Goal: Download file/media

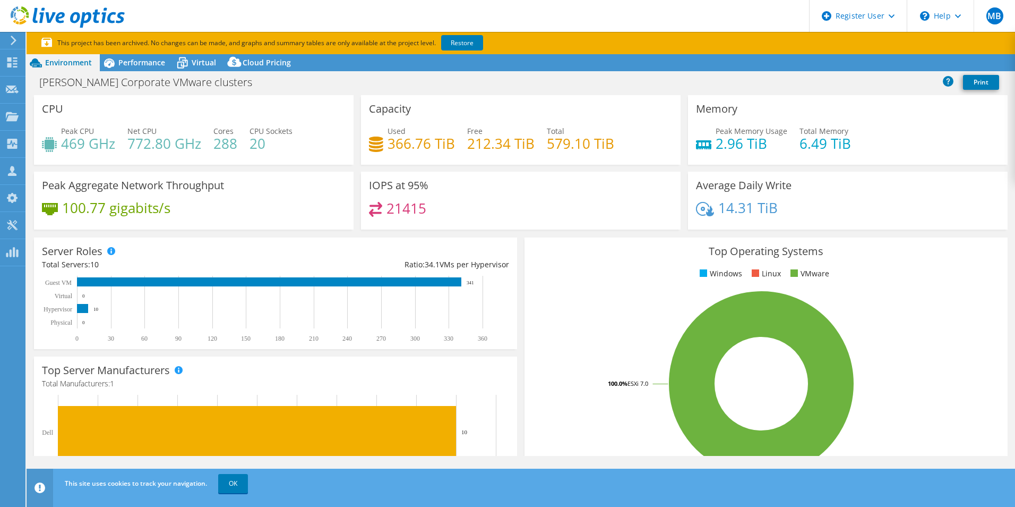
select select "USEast"
select select "USD"
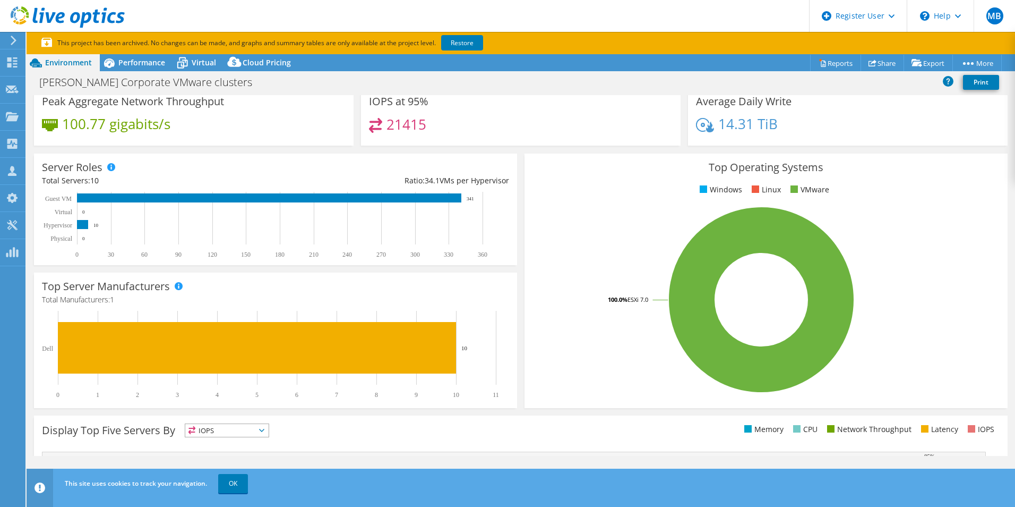
scroll to position [46, 0]
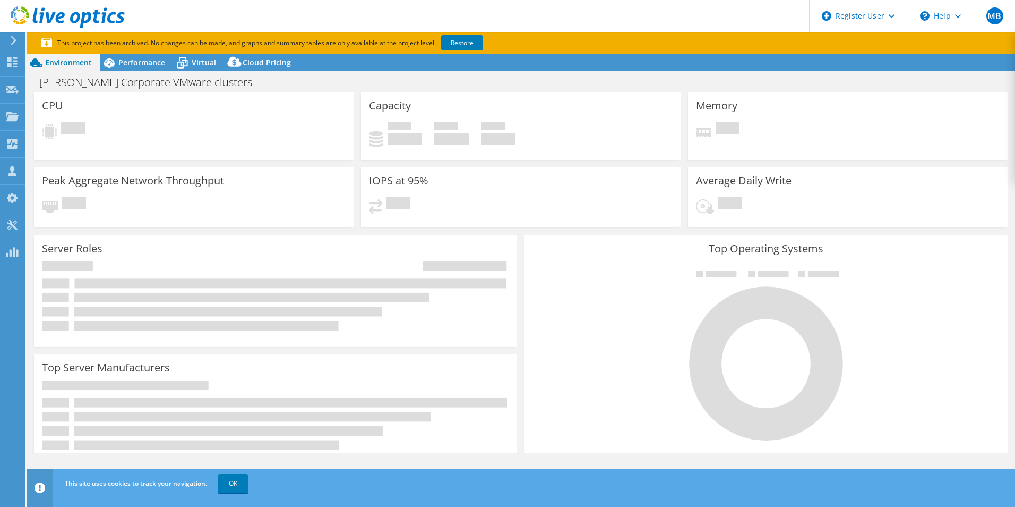
select select "USEast"
select select "USD"
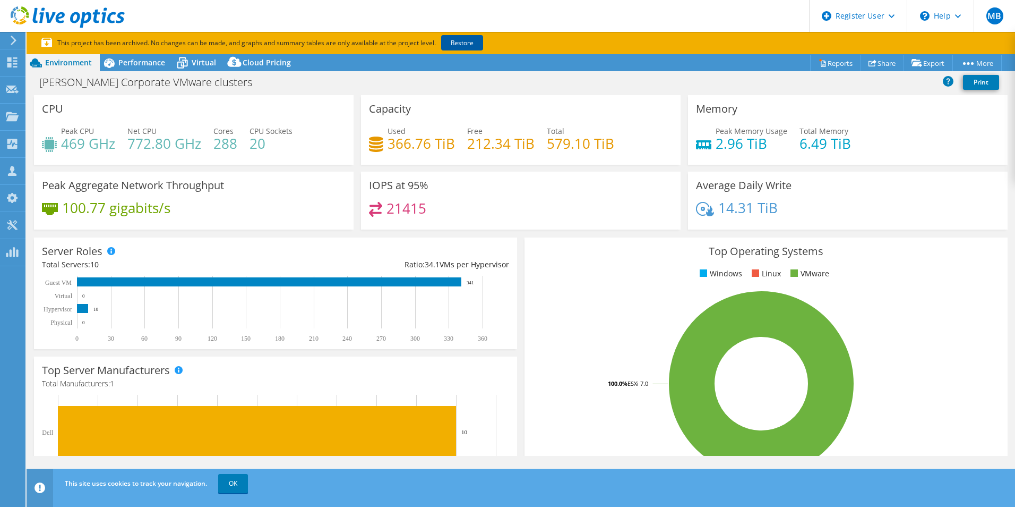
click at [466, 45] on link "Restore" at bounding box center [462, 42] width 42 height 15
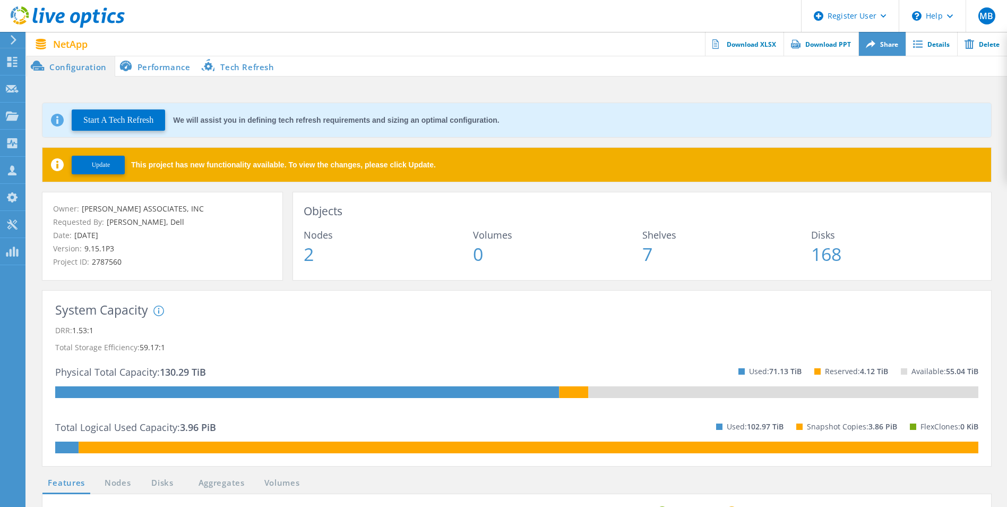
click at [873, 45] on icon at bounding box center [871, 44] width 10 height 8
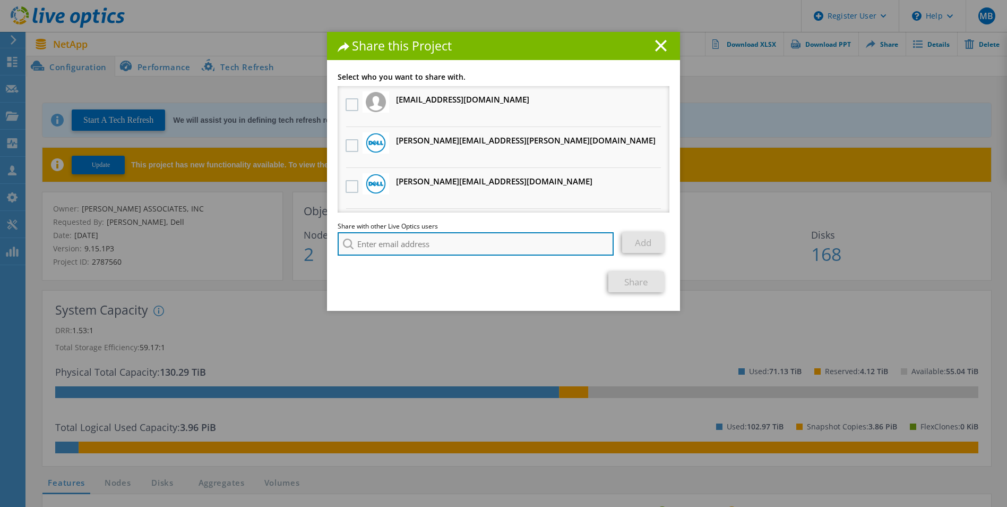
click at [370, 245] on input "search" at bounding box center [476, 243] width 276 height 23
click at [363, 244] on input "search" at bounding box center [476, 243] width 276 height 23
type input "c"
click at [528, 247] on input "Cannon" at bounding box center [476, 243] width 276 height 23
type input "Cannon"
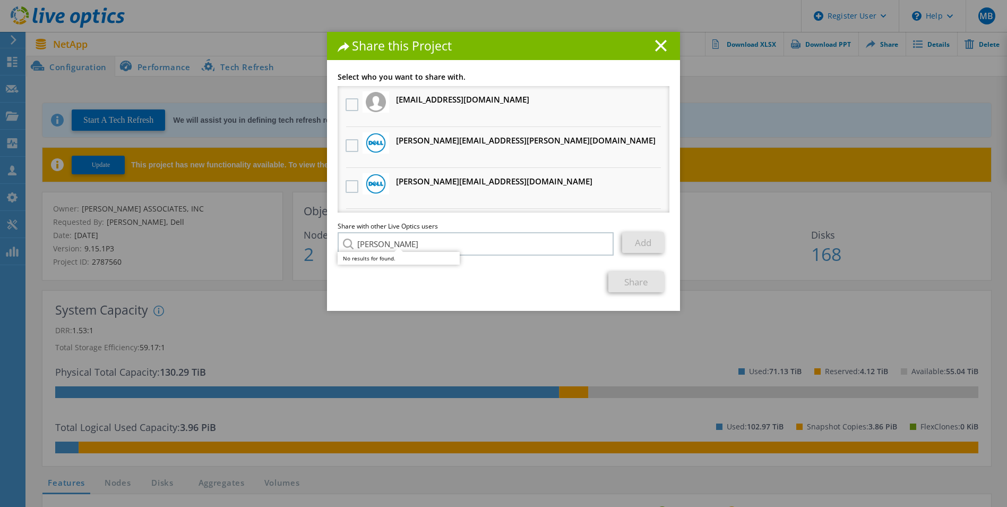
click at [385, 257] on div "No results for found." at bounding box center [399, 258] width 122 height 13
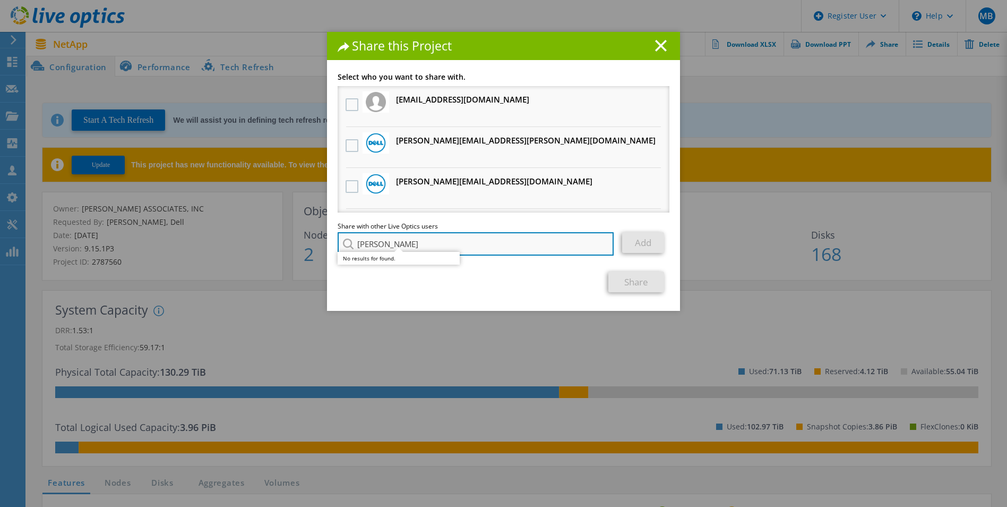
click at [403, 243] on input "Cannon" at bounding box center [476, 243] width 276 height 23
click at [599, 243] on input "Cannon" at bounding box center [476, 243] width 276 height 23
type input "m"
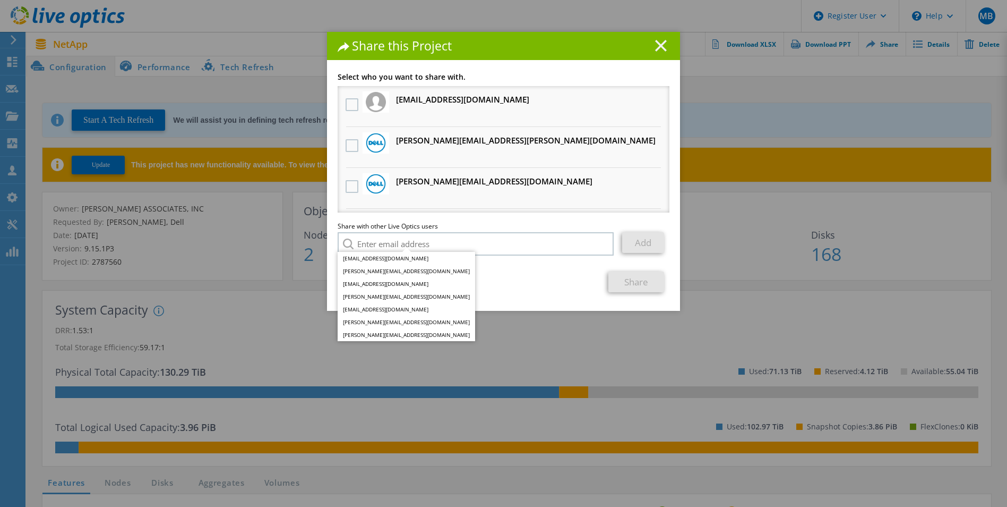
click at [657, 44] on icon at bounding box center [661, 46] width 12 height 12
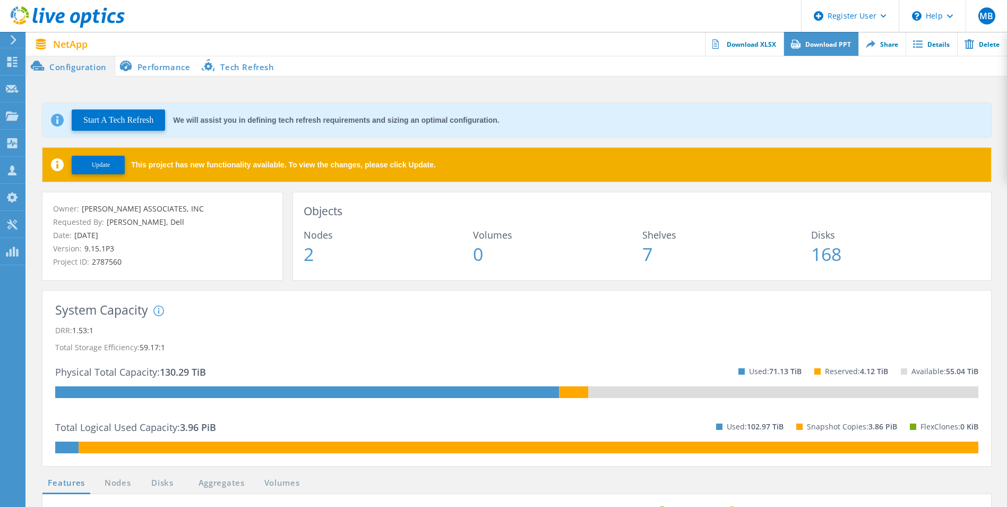
click at [826, 47] on link "Download PPT" at bounding box center [821, 44] width 75 height 24
click at [727, 40] on link "Download XLSX" at bounding box center [744, 44] width 79 height 24
click at [752, 48] on link "Download XLSX" at bounding box center [744, 44] width 79 height 24
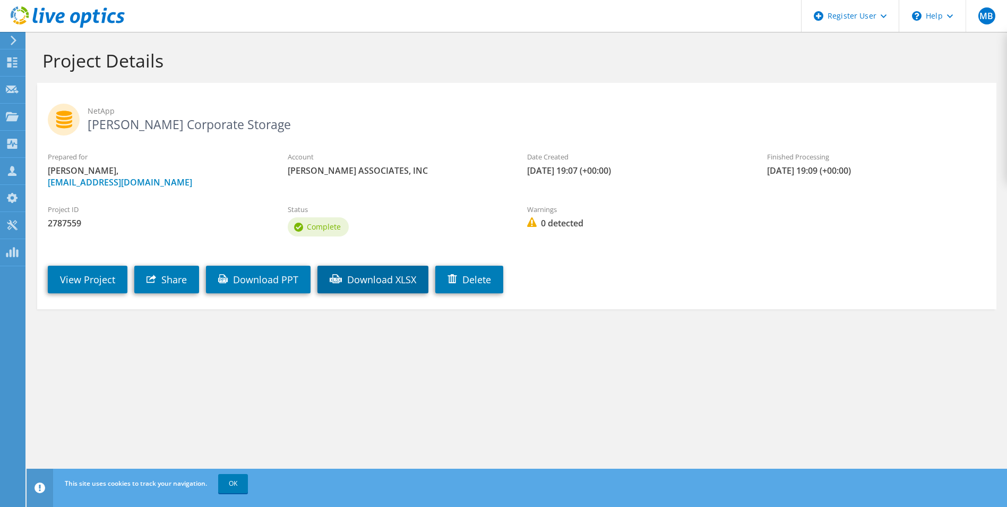
click at [385, 278] on link "Download XLSX" at bounding box center [373, 279] width 111 height 28
click at [259, 276] on link "Download PPT" at bounding box center [258, 279] width 105 height 28
